Goal: Task Accomplishment & Management: Complete application form

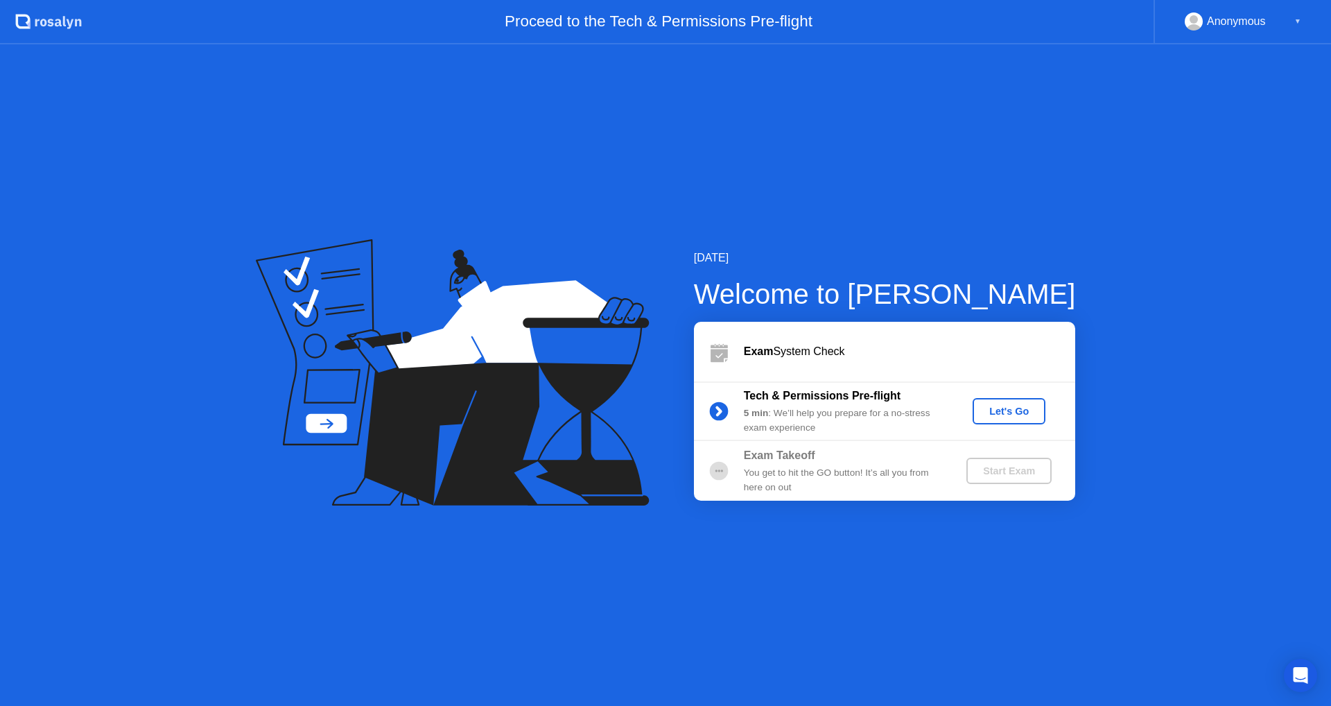
click at [999, 413] on div "Let's Go" at bounding box center [1009, 411] width 62 height 11
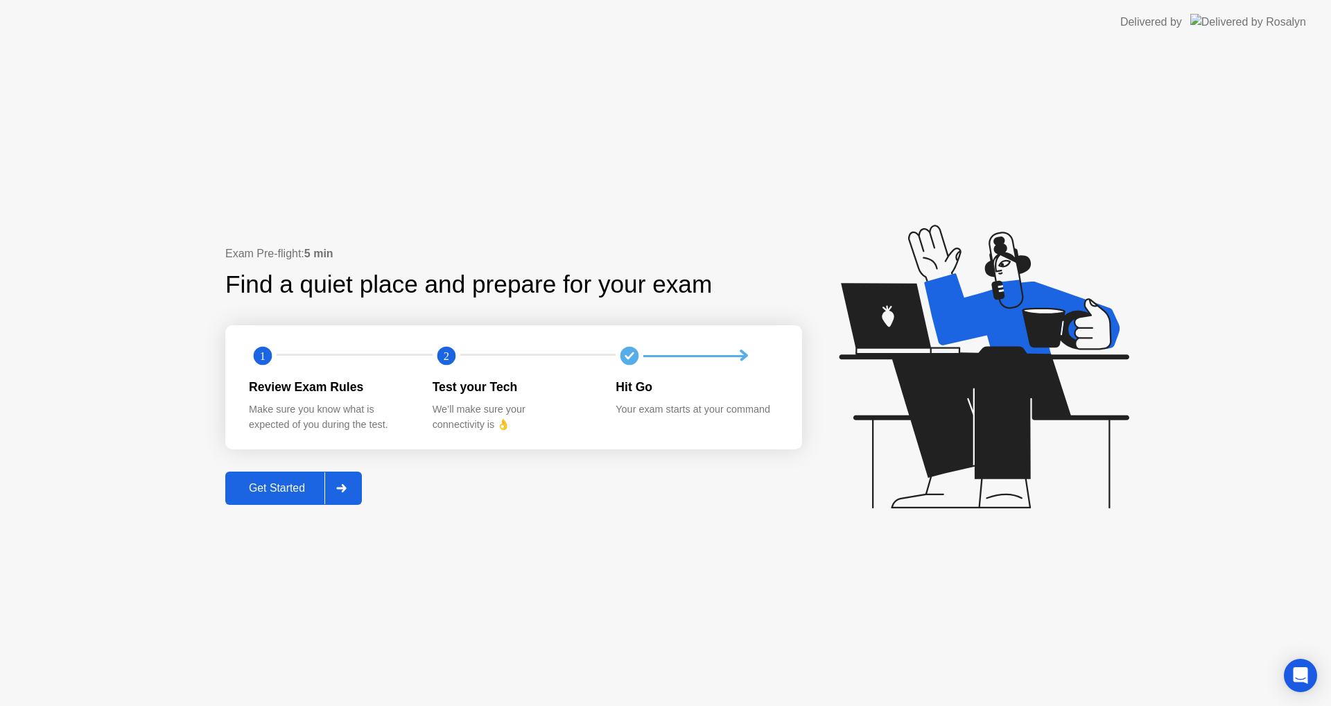
click at [277, 486] on div "Get Started" at bounding box center [276, 488] width 95 height 12
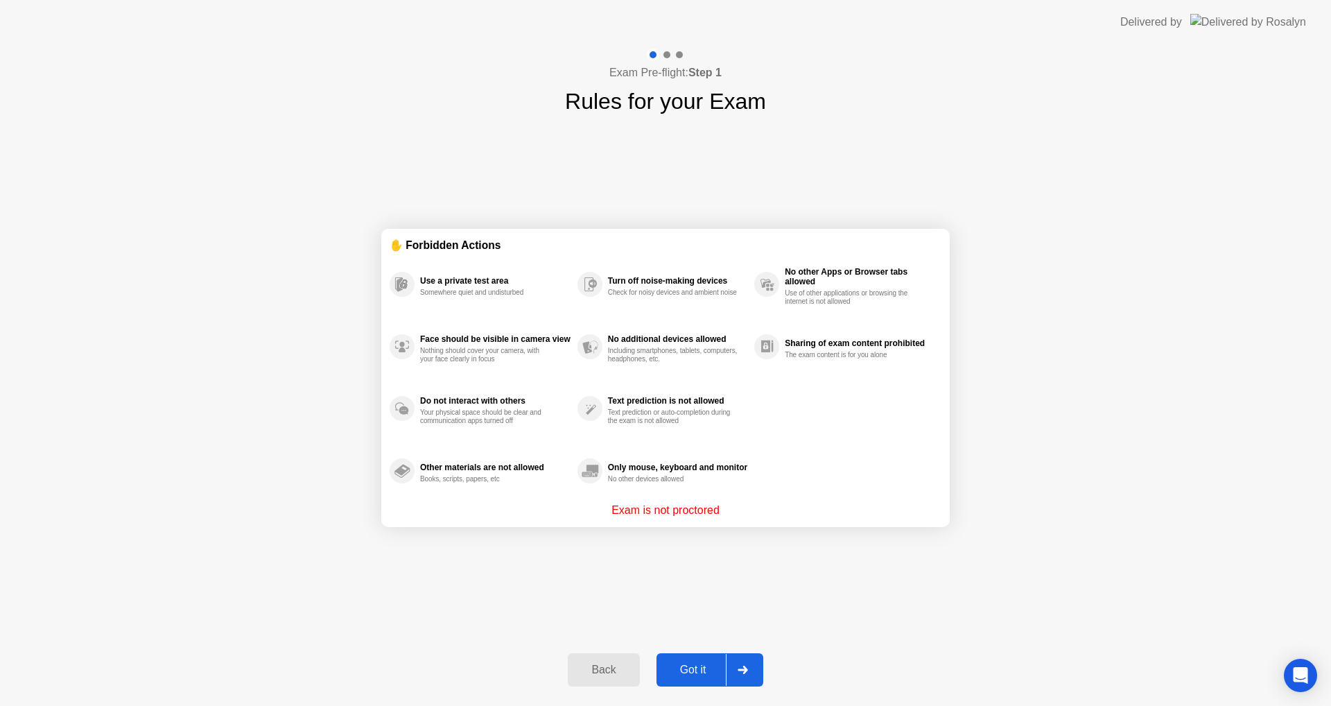
click at [706, 666] on div "Got it" at bounding box center [693, 669] width 65 height 12
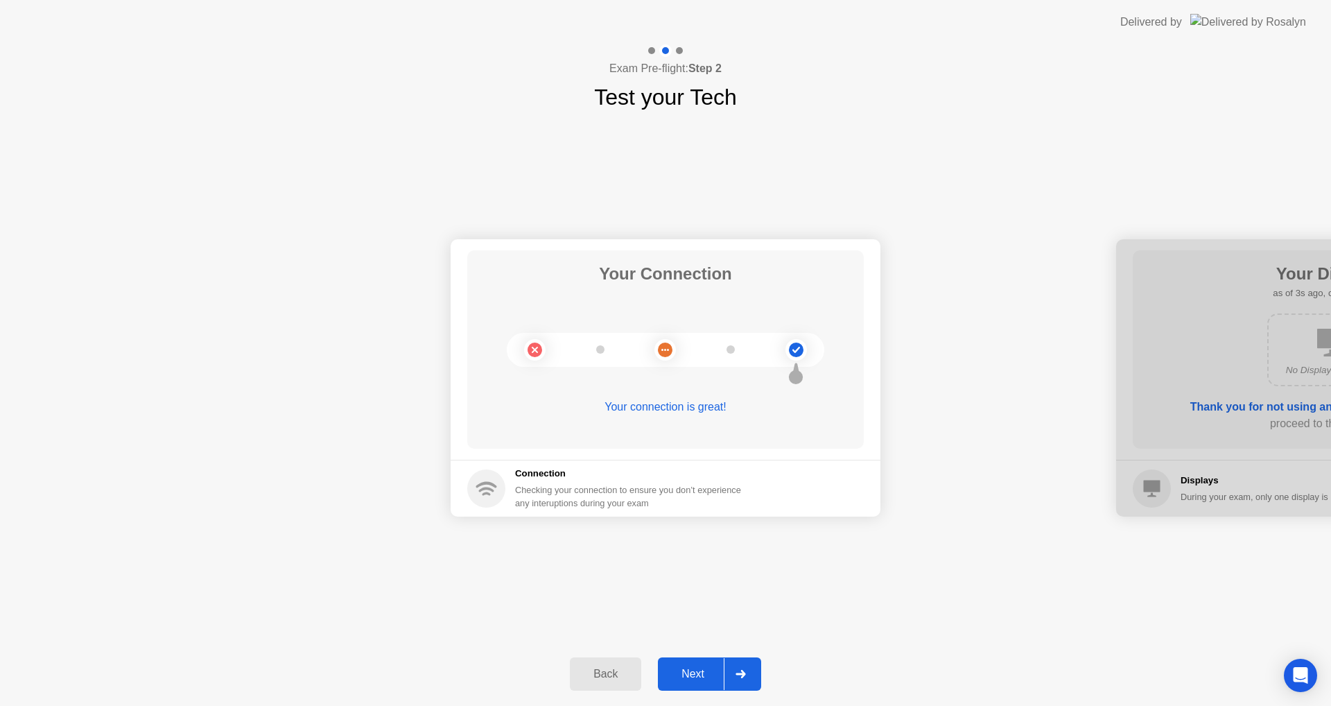
click at [700, 668] on div "Next" at bounding box center [693, 674] width 62 height 12
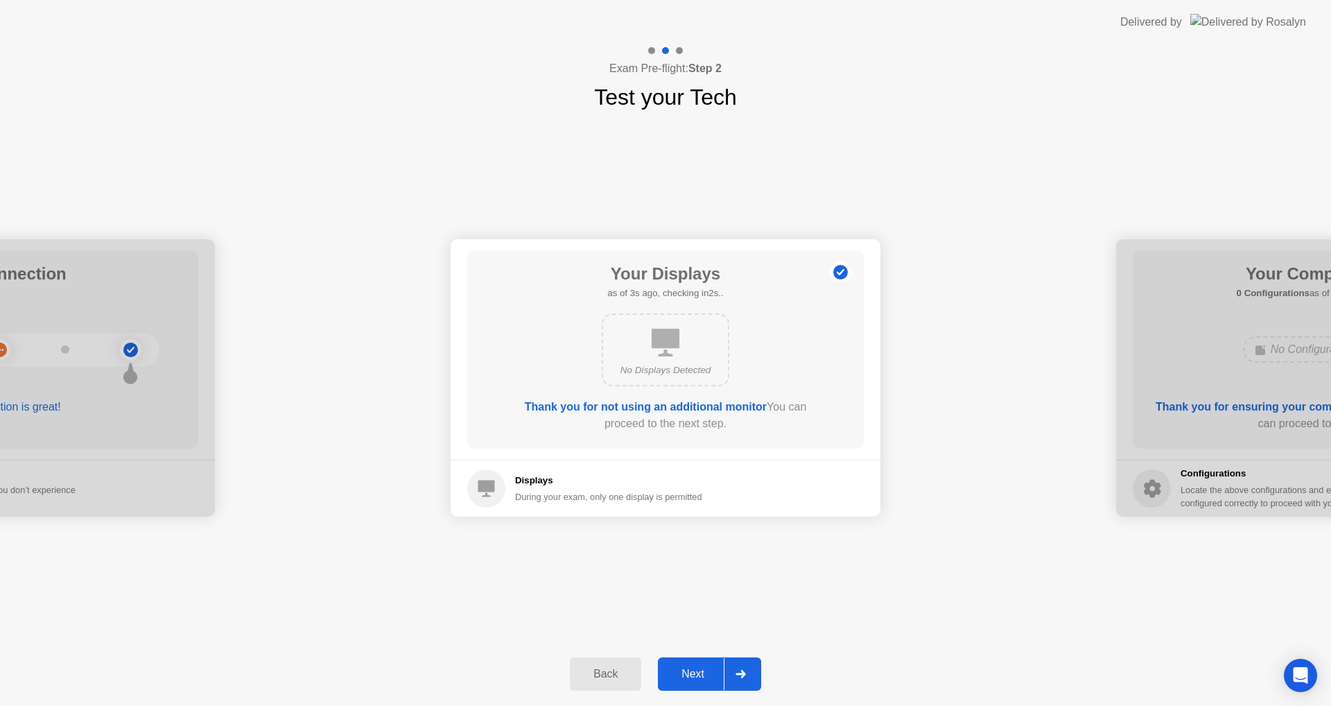
click at [697, 668] on div "Next" at bounding box center [693, 674] width 62 height 12
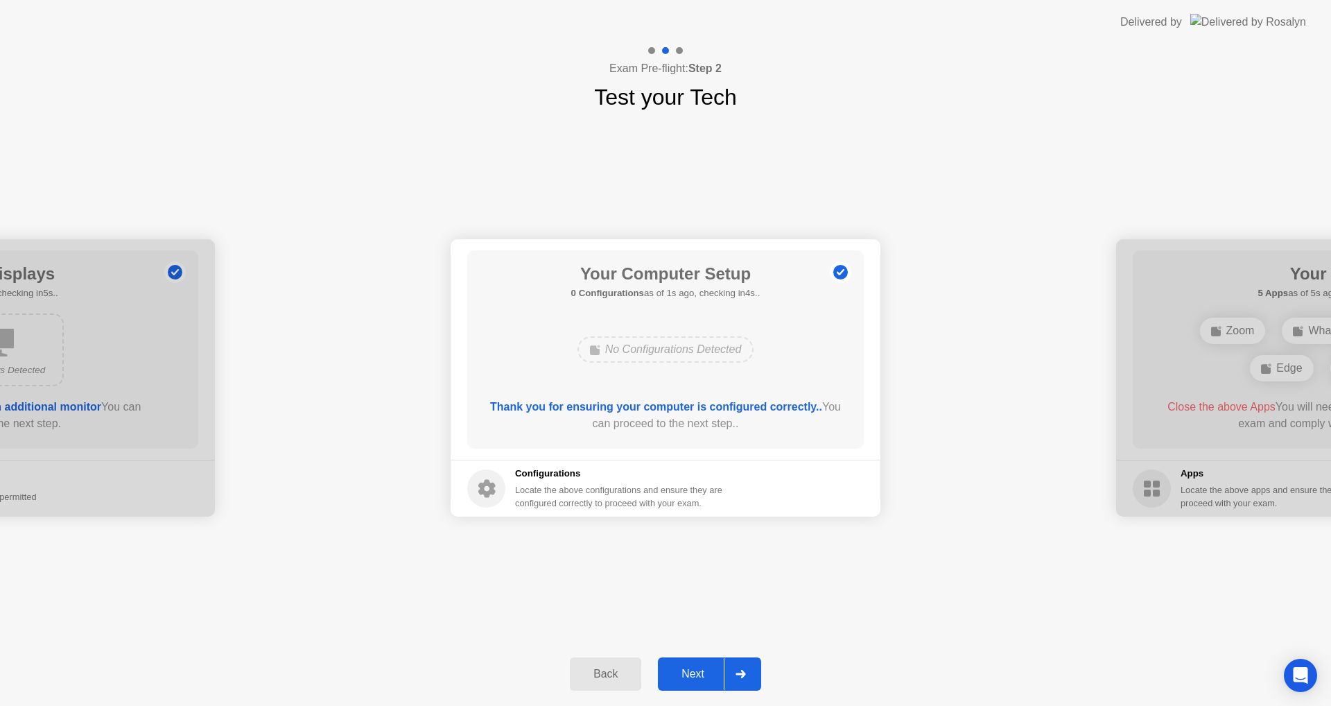
click at [703, 665] on button "Next" at bounding box center [709, 673] width 103 height 33
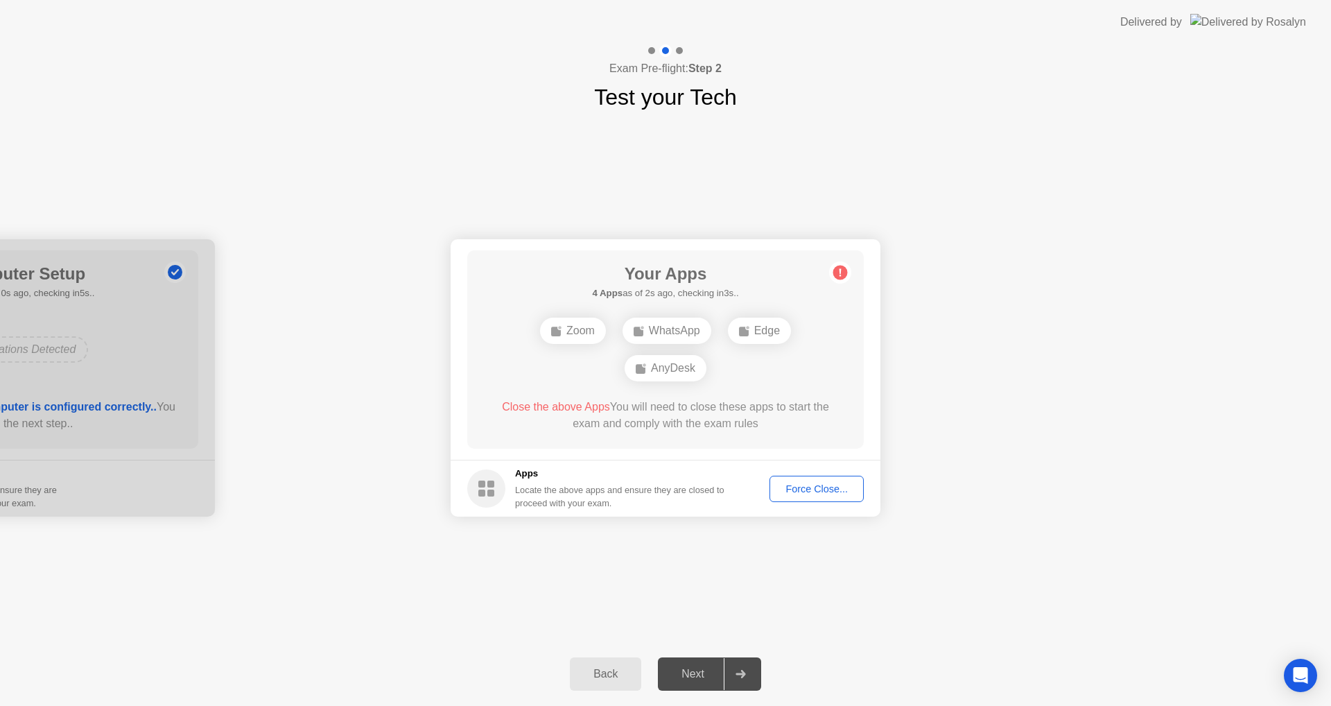
click at [838, 490] on div "Force Close..." at bounding box center [816, 488] width 85 height 11
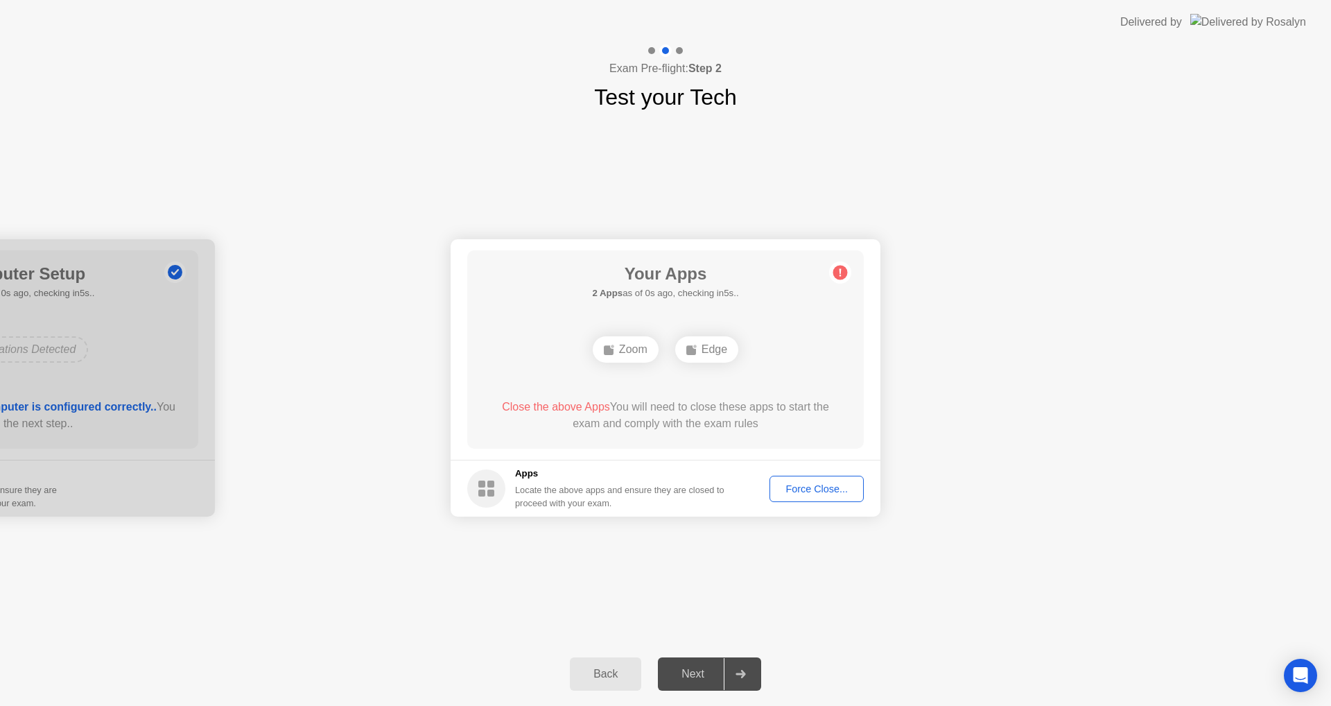
click at [814, 485] on div "Force Close..." at bounding box center [816, 488] width 85 height 11
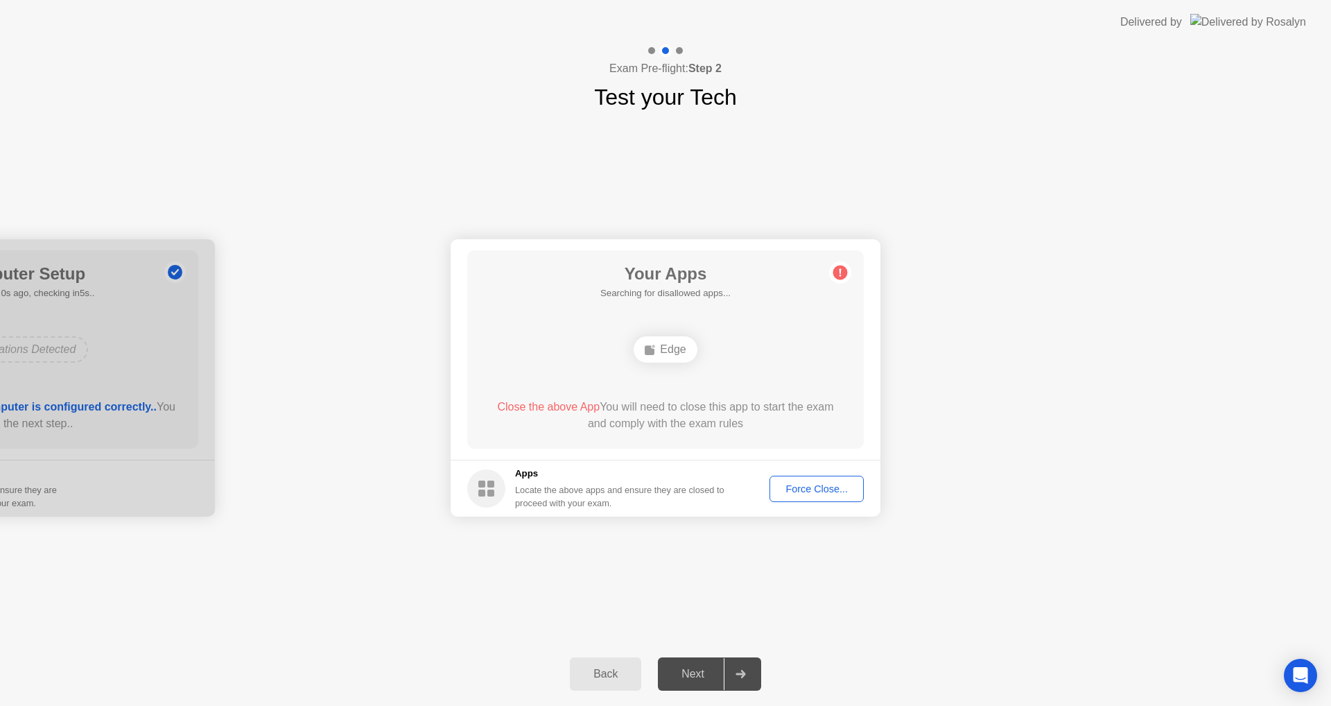
click at [800, 489] on div "Force Close..." at bounding box center [816, 488] width 85 height 11
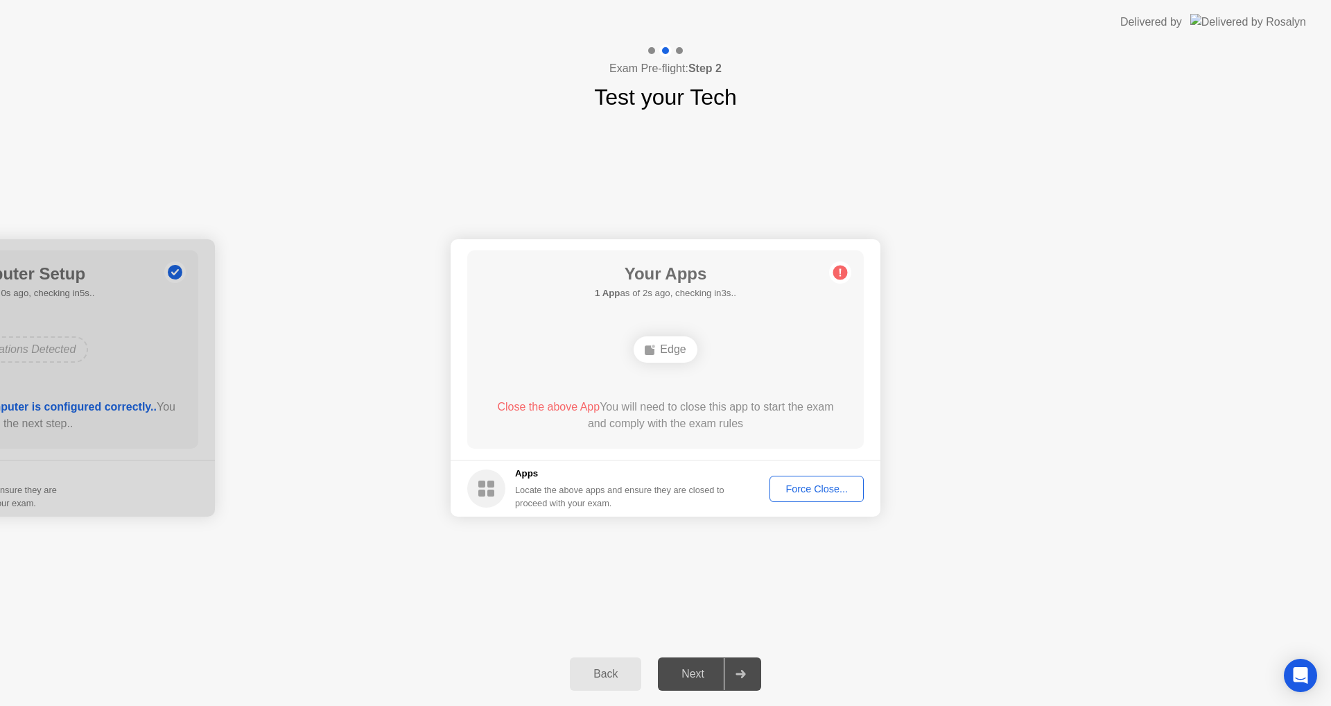
drag, startPoint x: 690, startPoint y: 569, endPoint x: 764, endPoint y: 481, distance: 115.1
click at [691, 569] on div "Your Connection Your connection is great! Connection Checking your connection t…" at bounding box center [665, 378] width 1331 height 528
click at [789, 492] on div "Force Close..." at bounding box center [816, 488] width 85 height 11
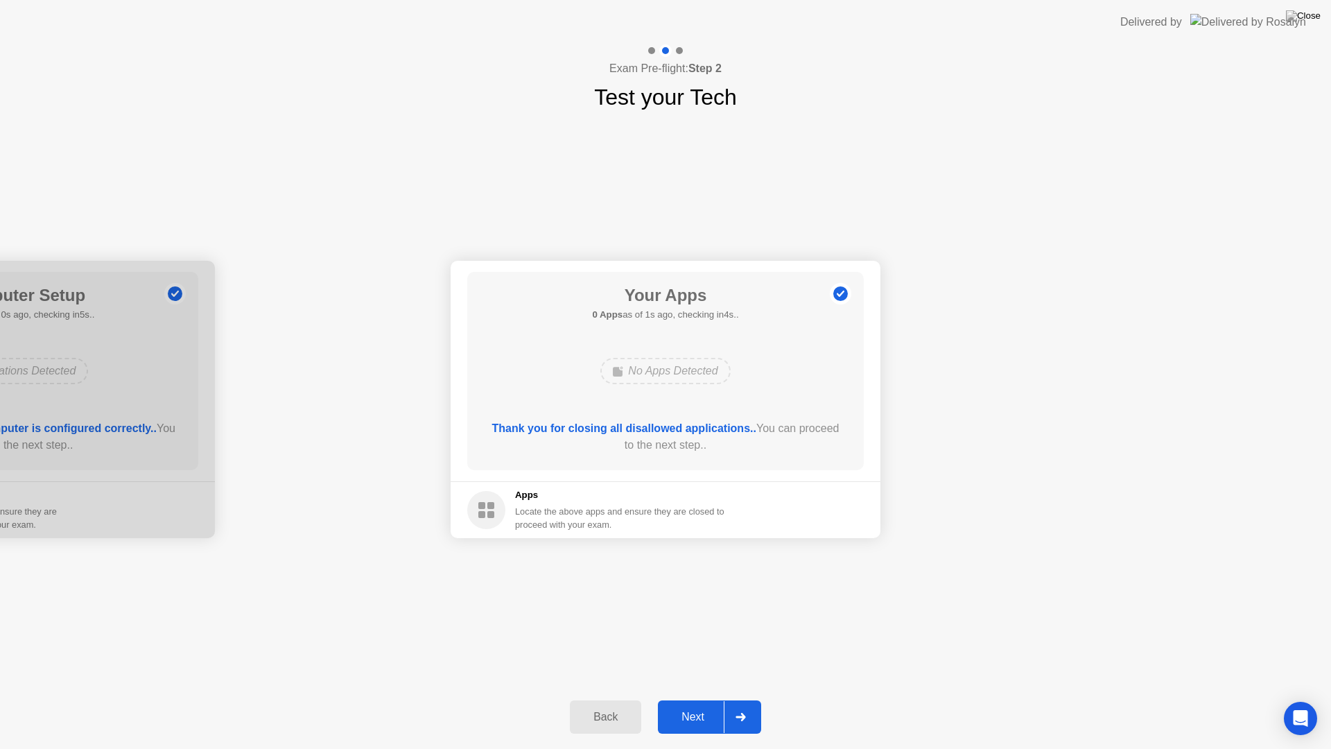
click at [703, 705] on div "Next" at bounding box center [693, 717] width 62 height 12
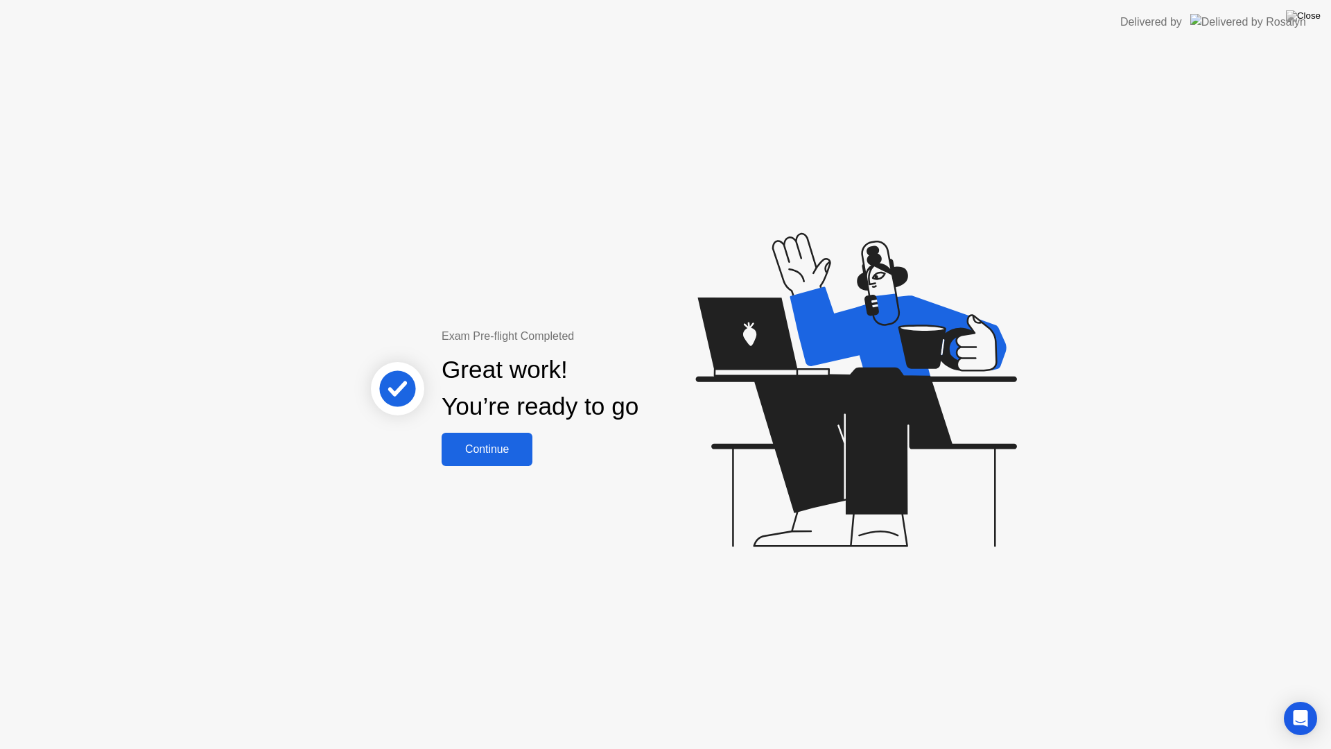
click at [487, 450] on div "Continue" at bounding box center [487, 449] width 83 height 12
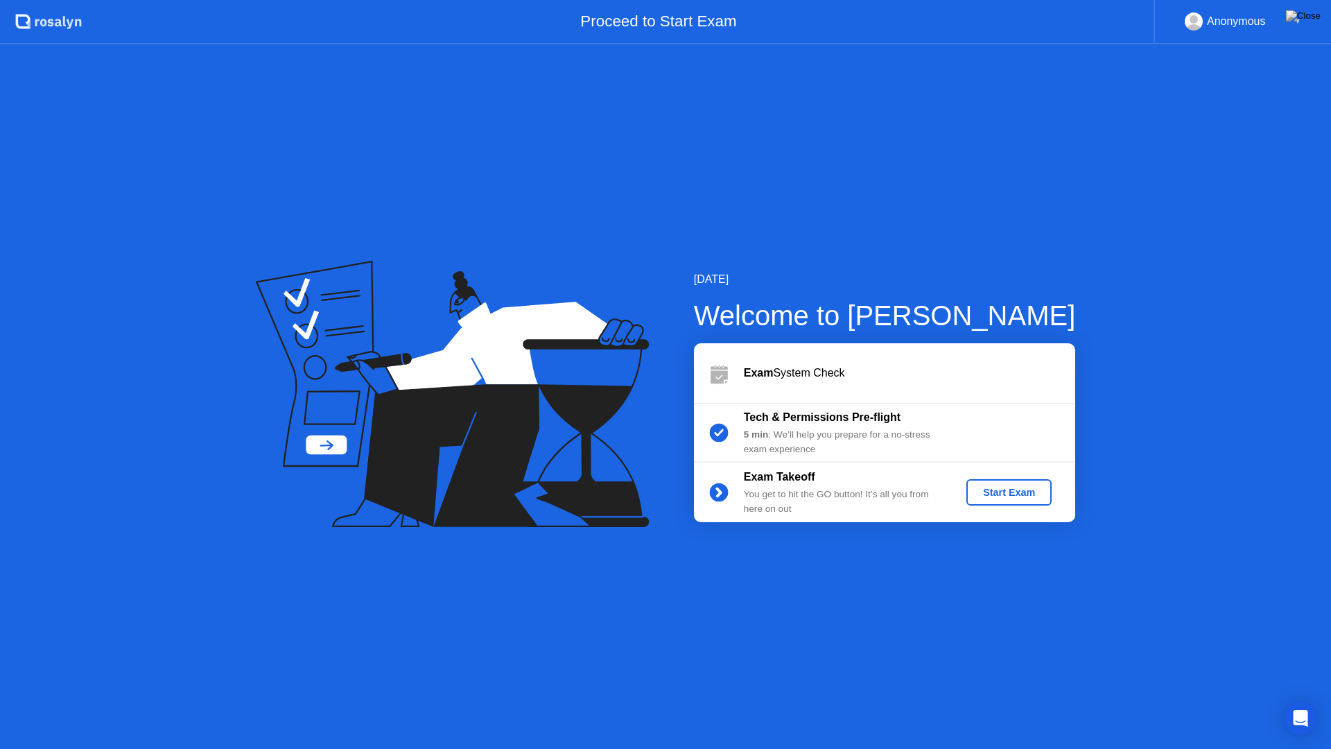
click at [749, 629] on div "[DATE] Welcome to [PERSON_NAME] Exam System Check Tech & Permissions Pre-flight…" at bounding box center [665, 396] width 1331 height 704
click at [1310, 13] on img at bounding box center [1303, 15] width 35 height 11
click at [1025, 487] on div "Start Exam" at bounding box center [1009, 492] width 74 height 11
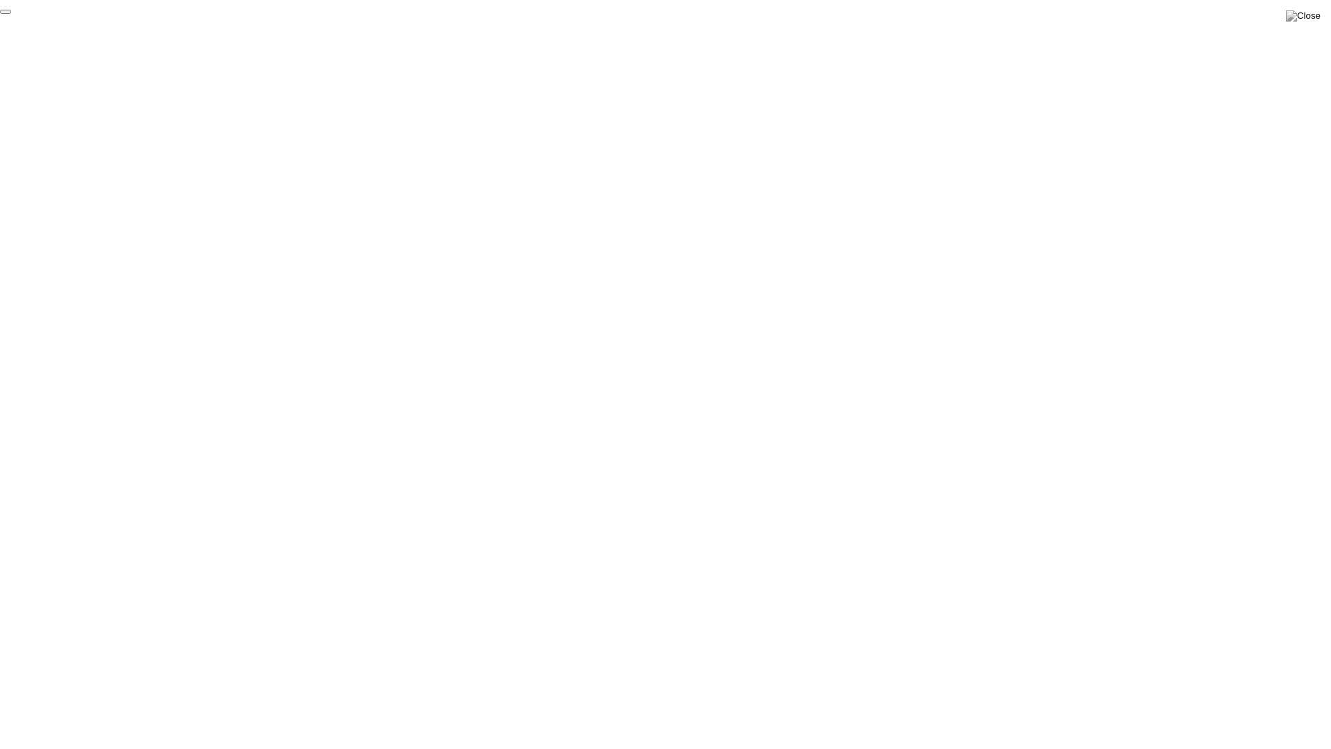
click div "End Proctoring Session"
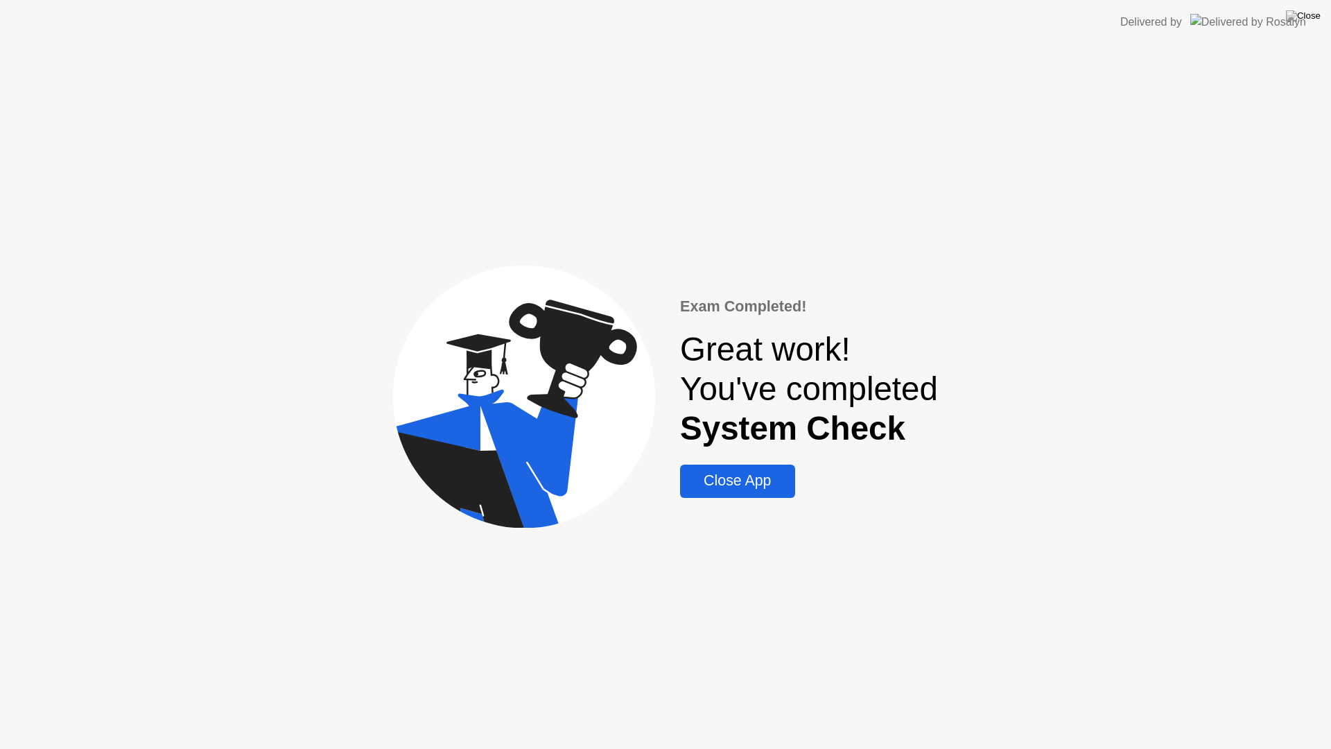
click at [767, 487] on div "Close App" at bounding box center [737, 480] width 106 height 17
